Goal: Task Accomplishment & Management: Use online tool/utility

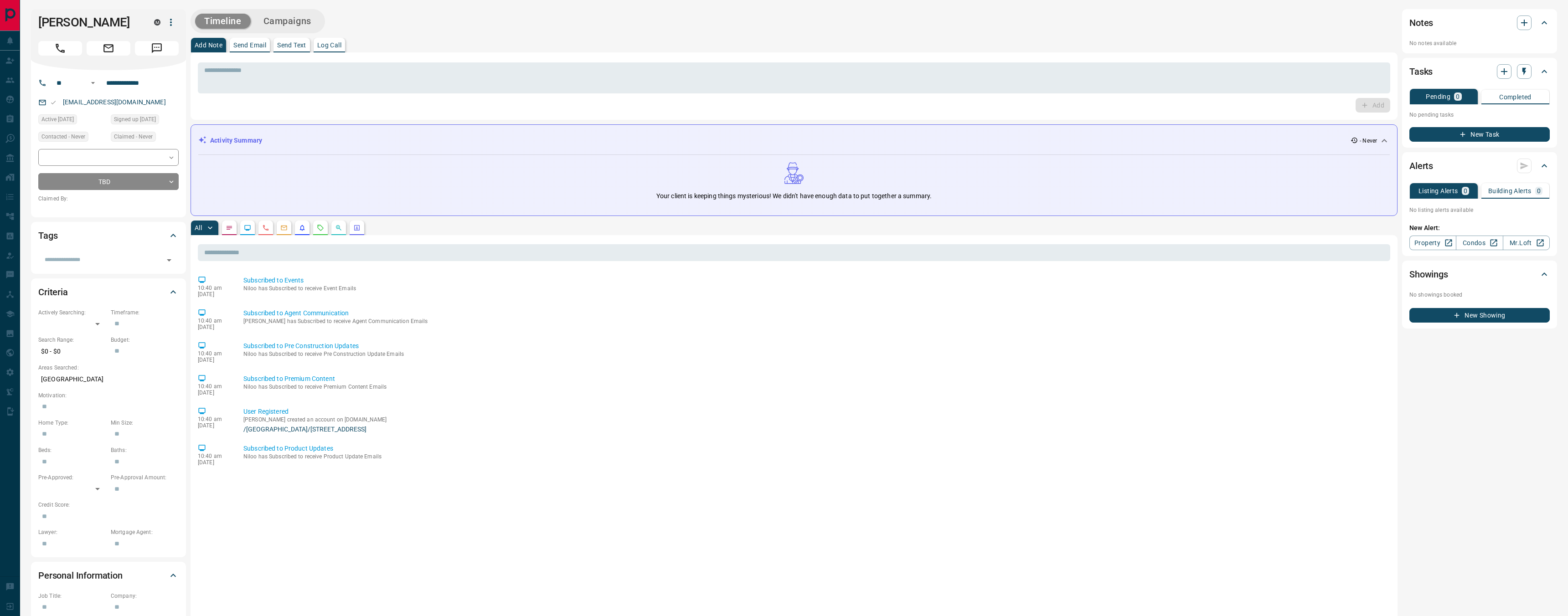
click at [174, 19] on icon "button" at bounding box center [171, 23] width 11 height 11
click at [311, 114] on div at bounding box center [784, 308] width 1568 height 616
click at [170, 27] on button "button" at bounding box center [170, 22] width 15 height 15
click at [151, 41] on li "Reassign Lead" at bounding box center [150, 40] width 78 height 13
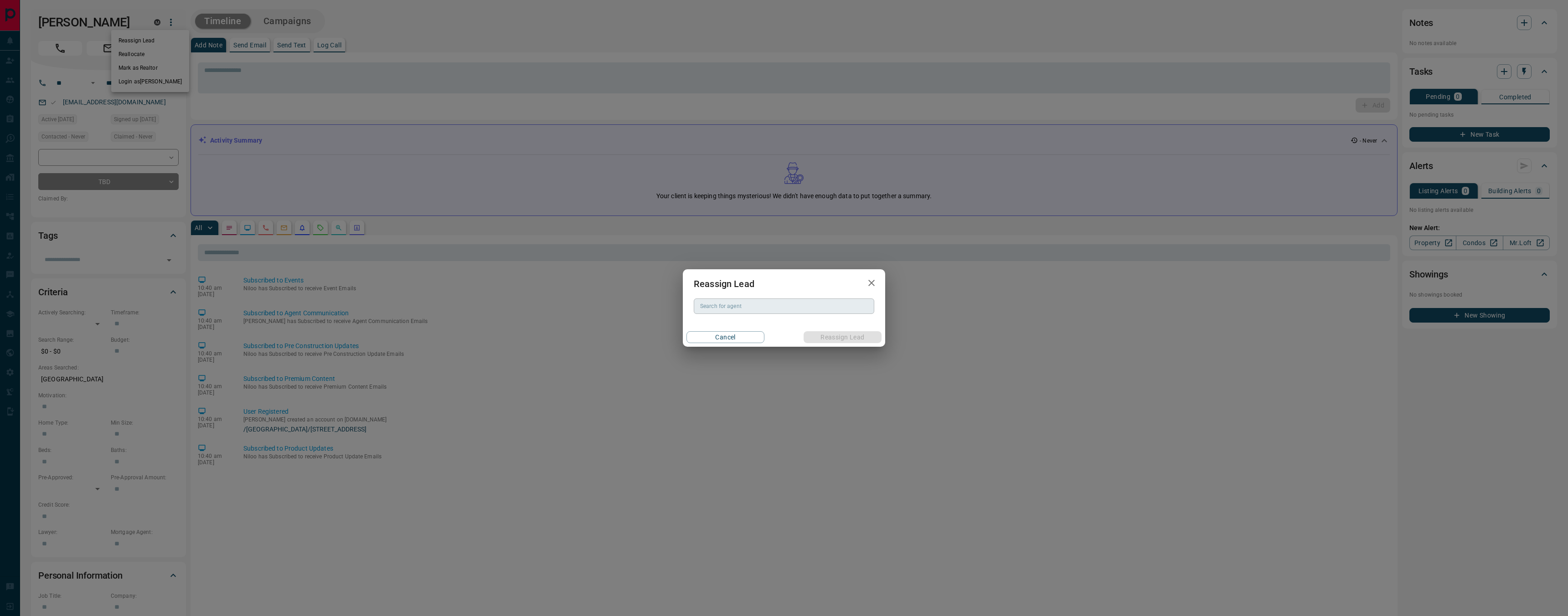
click at [799, 311] on div "Search for agent" at bounding box center [784, 306] width 181 height 15
click at [806, 335] on li "[PERSON_NAME]" at bounding box center [784, 338] width 181 height 13
type input "**********"
click at [852, 337] on button "Reassign Lead" at bounding box center [842, 337] width 78 height 12
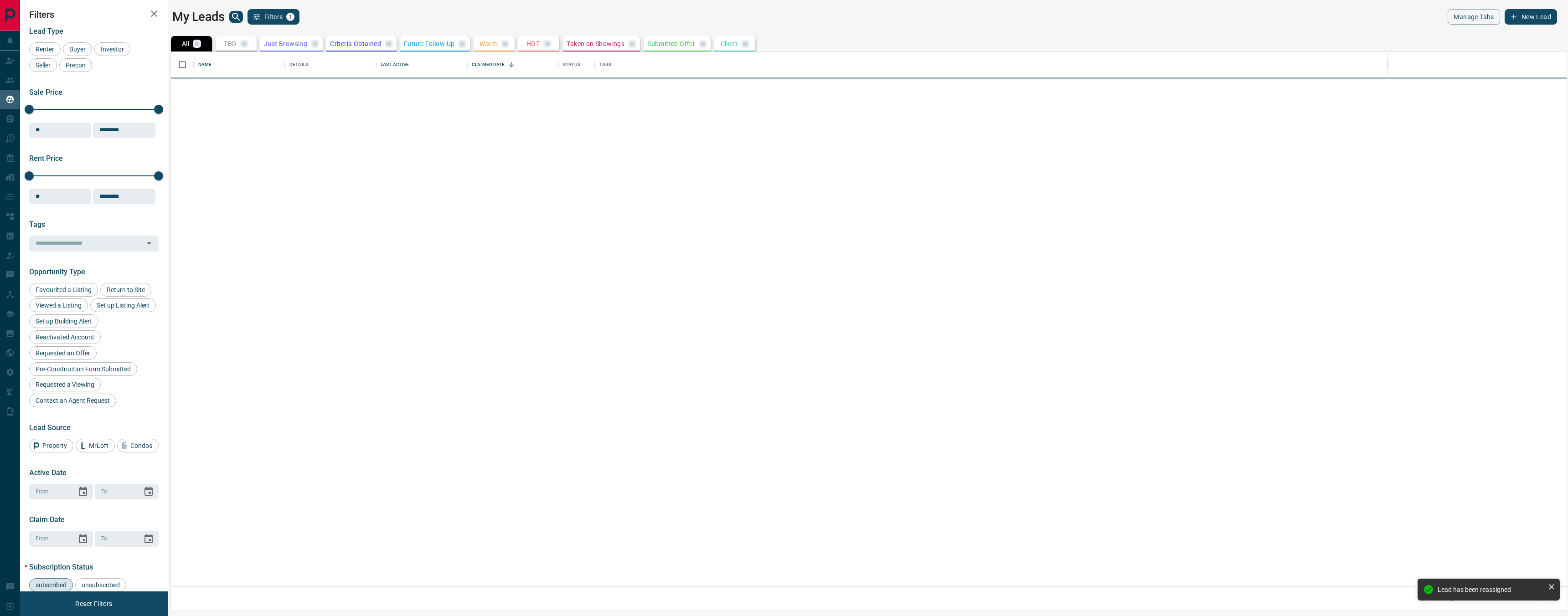
scroll to position [534, 1396]
